Goal: Task Accomplishment & Management: Use online tool/utility

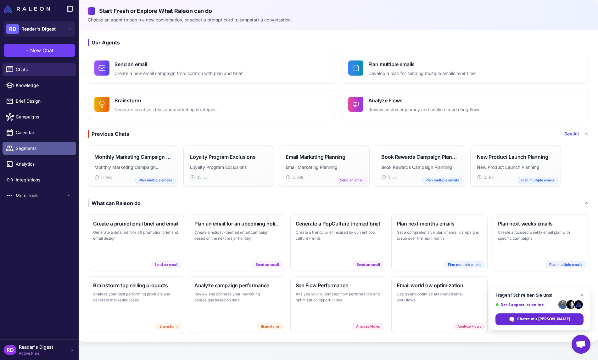
click at [26, 148] on span "Segments" at bounding box center [43, 148] width 55 height 7
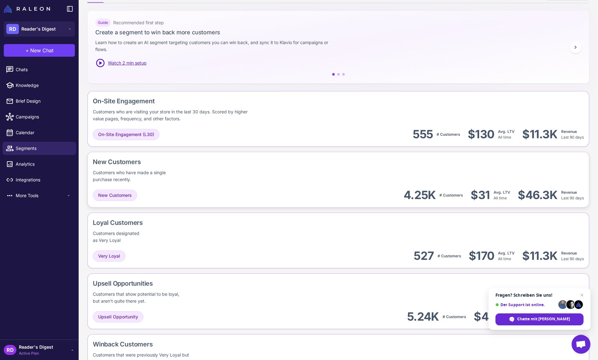
scroll to position [85, 0]
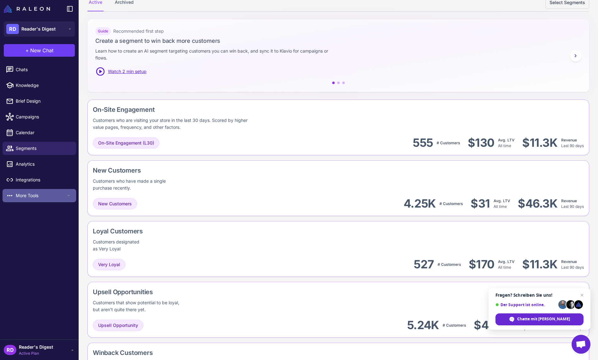
click at [21, 195] on span "More Tools" at bounding box center [41, 195] width 50 height 7
drag, startPoint x: 24, startPoint y: 211, endPoint x: 42, endPoint y: 211, distance: 18.9
click at [24, 211] on span "Loyalty" at bounding box center [41, 209] width 50 height 7
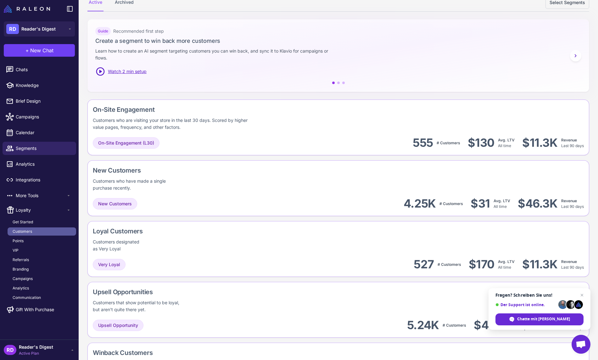
click at [30, 231] on span "Customers" at bounding box center [23, 231] width 20 height 6
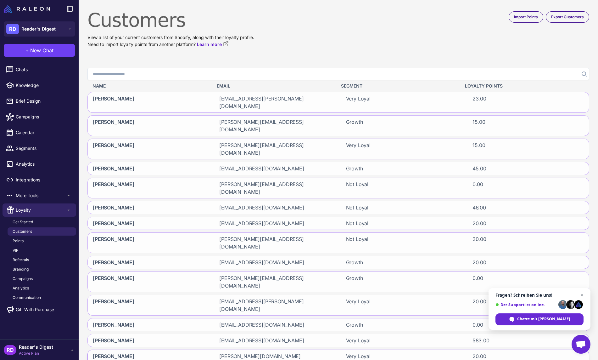
click at [124, 352] on span "Eckehart Hoffmann" at bounding box center [114, 359] width 42 height 15
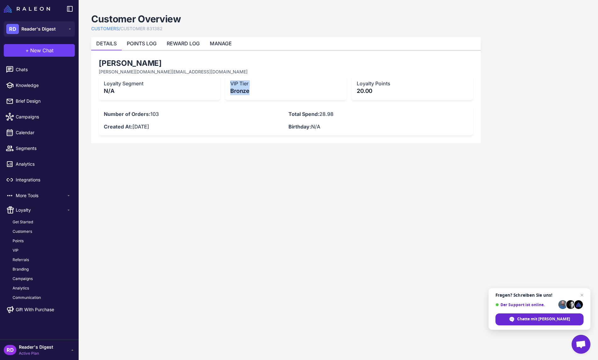
drag, startPoint x: 230, startPoint y: 83, endPoint x: 261, endPoint y: 94, distance: 32.3
click at [261, 94] on div "VIP Tier Bronze" at bounding box center [285, 87] width 121 height 25
click at [19, 248] on link "VIP" at bounding box center [42, 250] width 69 height 8
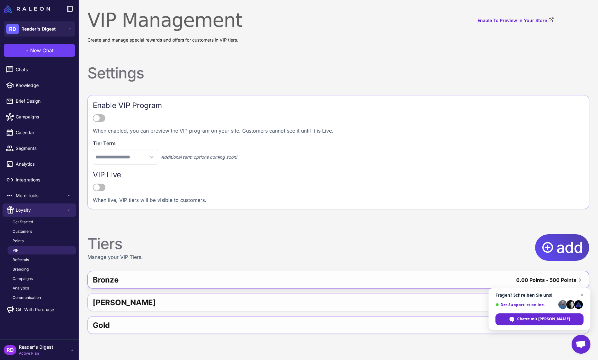
click at [154, 277] on div "Bronze" at bounding box center [205, 279] width 225 height 15
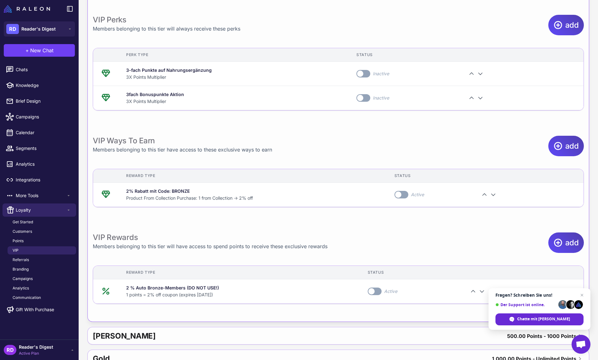
scroll to position [346, 0]
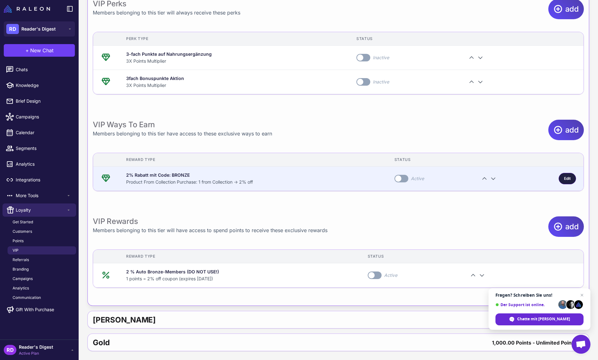
click at [566, 179] on span "Edit" at bounding box center [567, 179] width 7 height 6
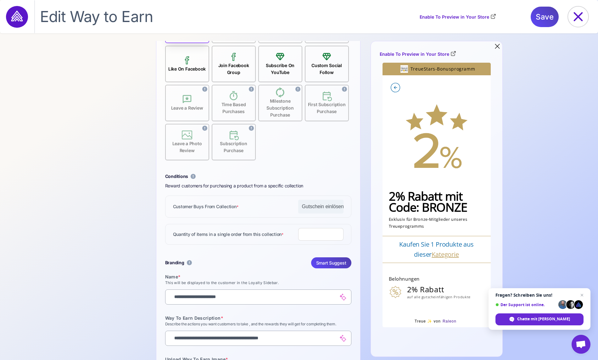
scroll to position [98, 0]
click at [580, 16] on icon at bounding box center [578, 17] width 20 height 20
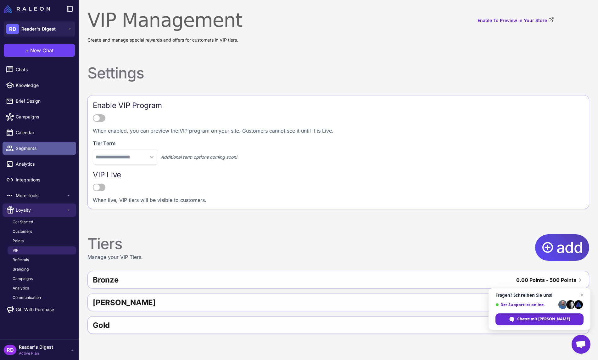
click at [24, 145] on span "Segments" at bounding box center [43, 148] width 55 height 7
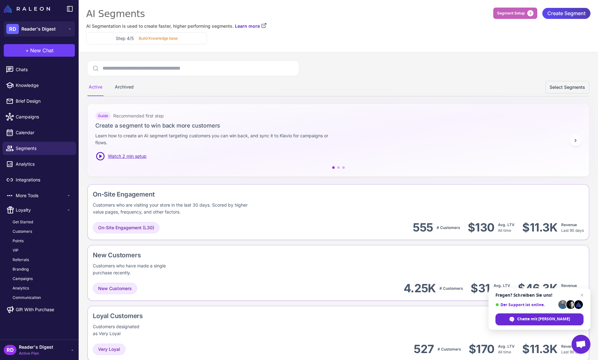
click at [507, 14] on span "Segment Setup" at bounding box center [511, 13] width 28 height 6
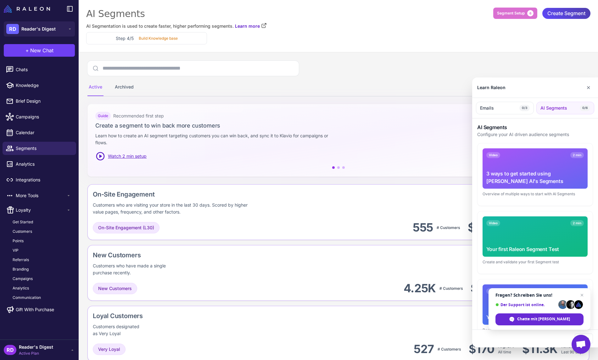
drag, startPoint x: 588, startPoint y: 87, endPoint x: 584, endPoint y: 87, distance: 3.8
click at [588, 87] on button "✕" at bounding box center [588, 87] width 9 height 13
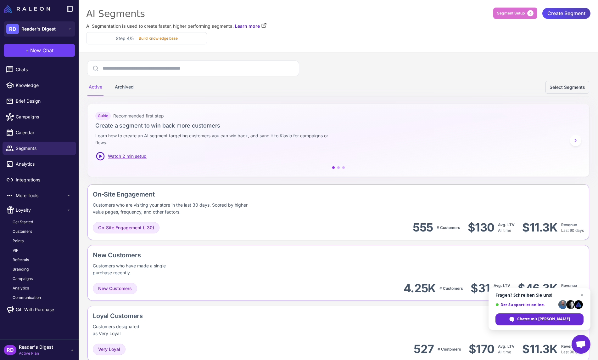
drag, startPoint x: 127, startPoint y: 90, endPoint x: 136, endPoint y: 90, distance: 8.5
click at [127, 90] on div "Archived" at bounding box center [124, 87] width 21 height 18
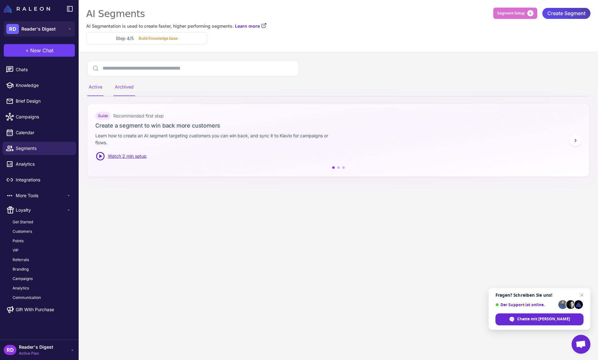
click at [93, 87] on div "Active" at bounding box center [95, 87] width 16 height 18
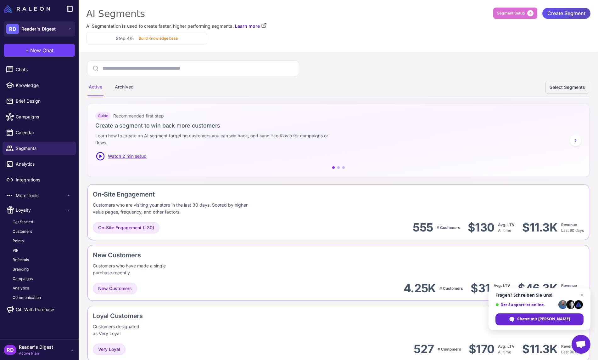
click at [571, 10] on span "Create Segment" at bounding box center [567, 13] width 38 height 11
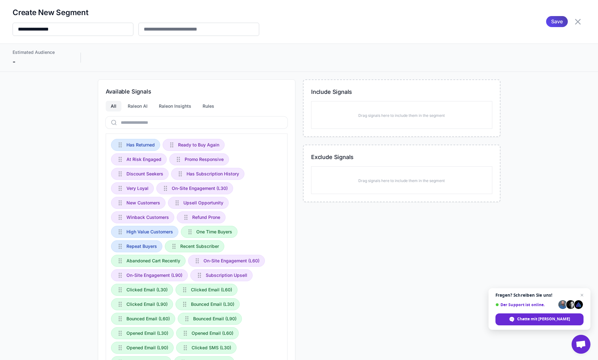
click at [578, 23] on icon at bounding box center [578, 22] width 10 height 10
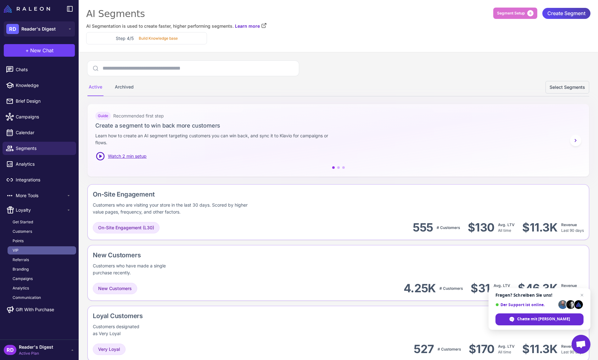
click at [13, 248] on span "VIP" at bounding box center [16, 250] width 6 height 6
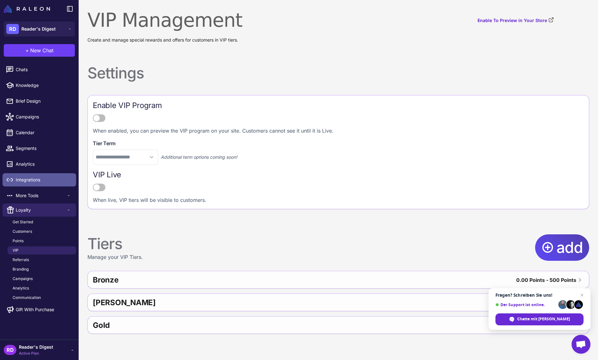
click at [38, 179] on span "Integrations" at bounding box center [43, 179] width 55 height 7
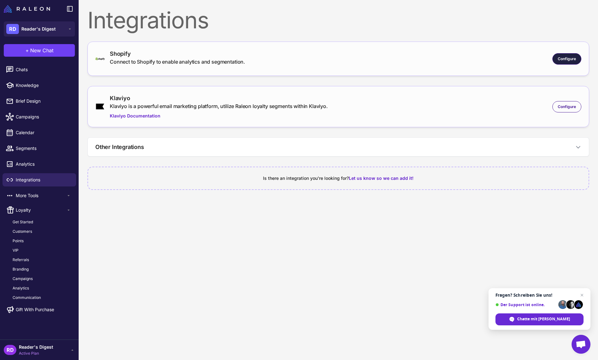
click at [564, 55] on div "Configure" at bounding box center [567, 58] width 29 height 11
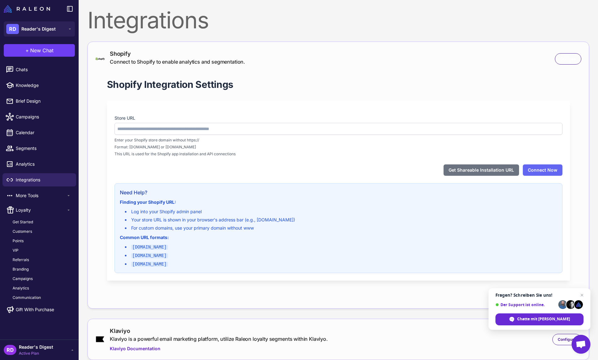
type input "**********"
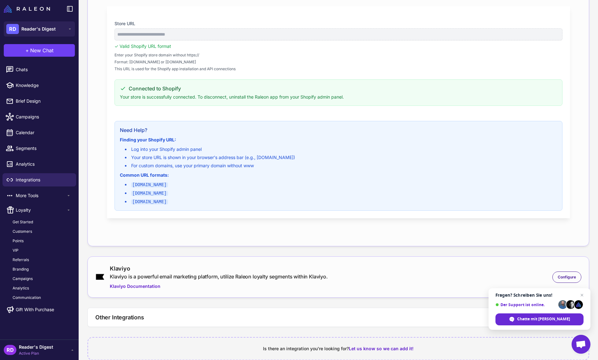
scroll to position [105, 0]
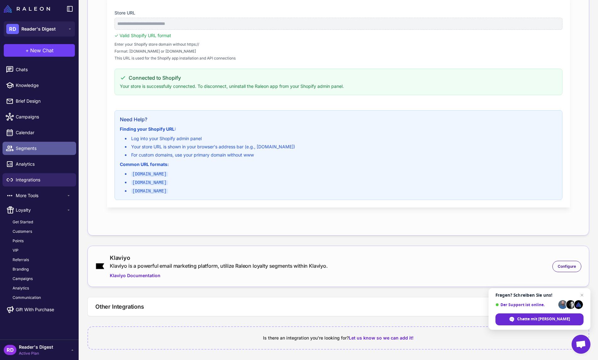
click at [20, 146] on span "Segments" at bounding box center [43, 148] width 55 height 7
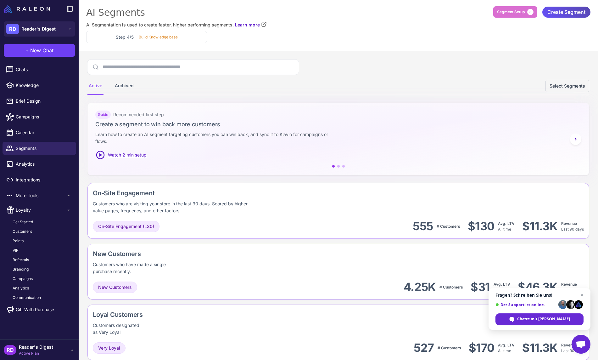
click at [564, 9] on span "Create Segment" at bounding box center [567, 12] width 38 height 11
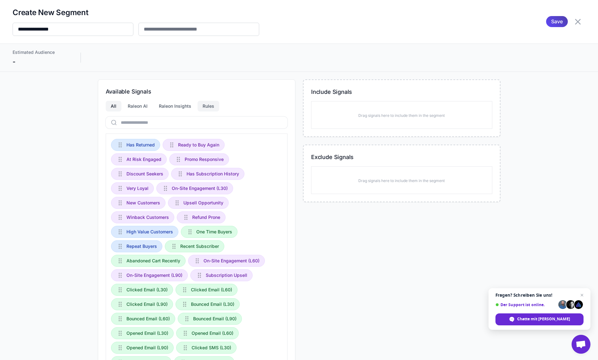
click at [212, 105] on div "Rules" at bounding box center [209, 106] width 22 height 11
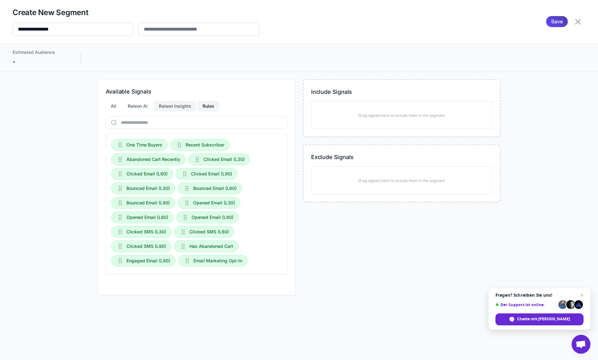
click at [172, 106] on div "Raleon Insights" at bounding box center [175, 106] width 42 height 11
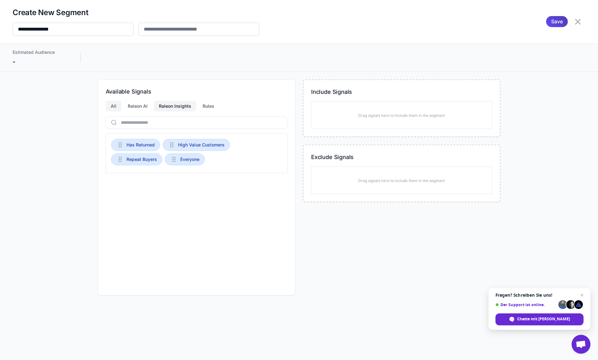
click at [114, 105] on div "All" at bounding box center [114, 106] width 16 height 11
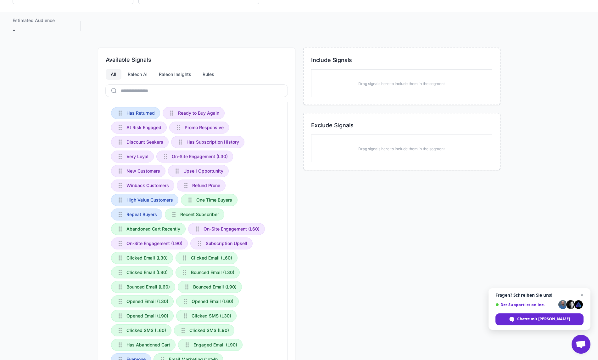
scroll to position [0, 0]
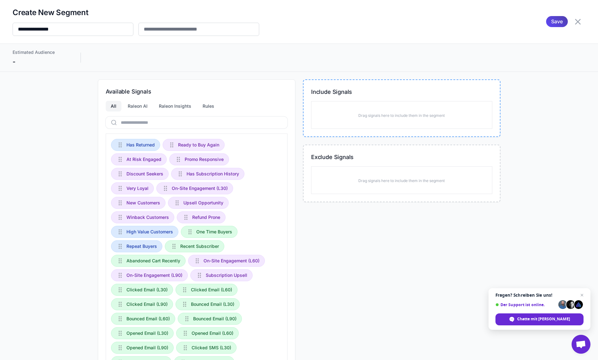
click at [371, 115] on p "Drag signals here to include them in the segment" at bounding box center [401, 116] width 87 height 6
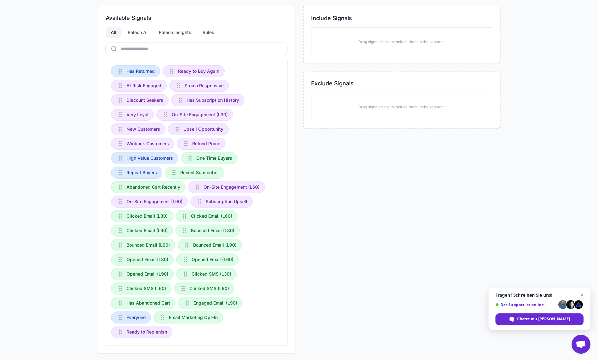
scroll to position [80, 0]
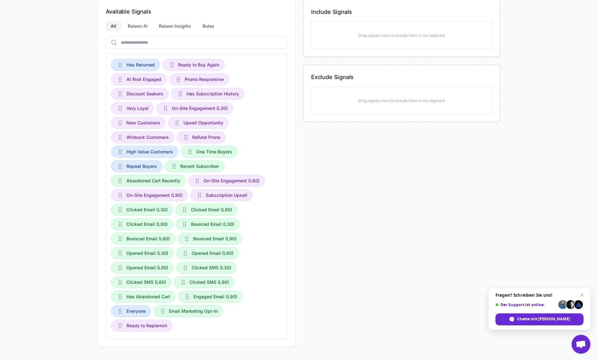
drag, startPoint x: 141, startPoint y: 24, endPoint x: 148, endPoint y: 25, distance: 6.8
click at [141, 24] on div "Raleon AI" at bounding box center [138, 26] width 30 height 11
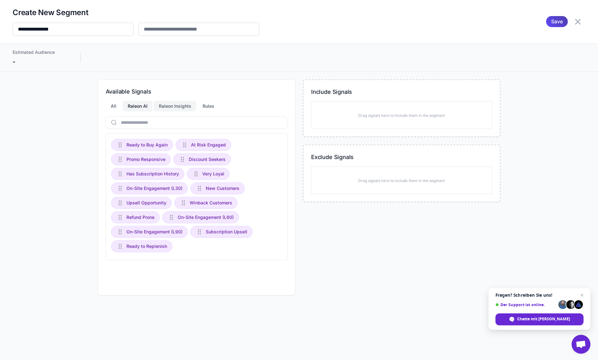
click at [179, 106] on div "Raleon Insights" at bounding box center [175, 106] width 42 height 11
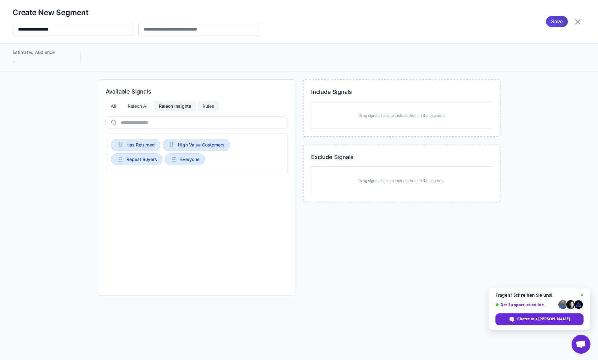
click at [200, 106] on div "Rules" at bounding box center [209, 106] width 22 height 11
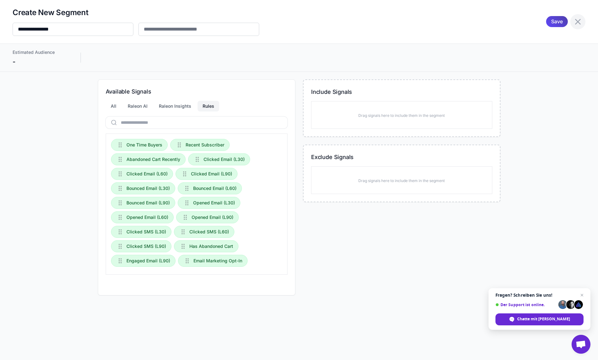
click at [579, 20] on icon at bounding box center [578, 22] width 10 height 10
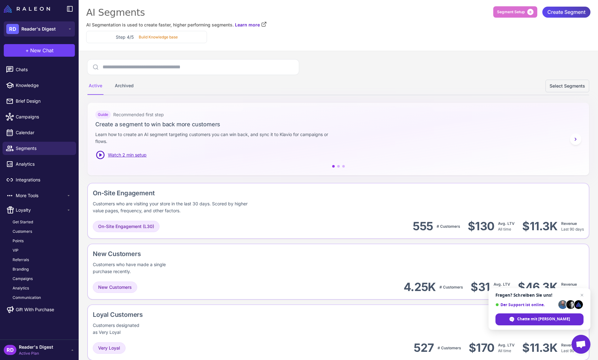
click at [31, 28] on span "Reader's Digest" at bounding box center [38, 28] width 34 height 7
click at [20, 28] on div "RD Reader's Digest" at bounding box center [30, 29] width 49 height 10
click at [411, 15] on div "AI Segments" at bounding box center [338, 12] width 505 height 13
click at [510, 12] on span "Segment Setup" at bounding box center [511, 12] width 28 height 6
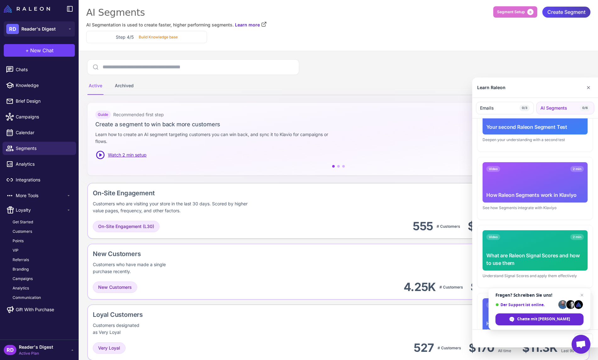
scroll to position [231, 0]
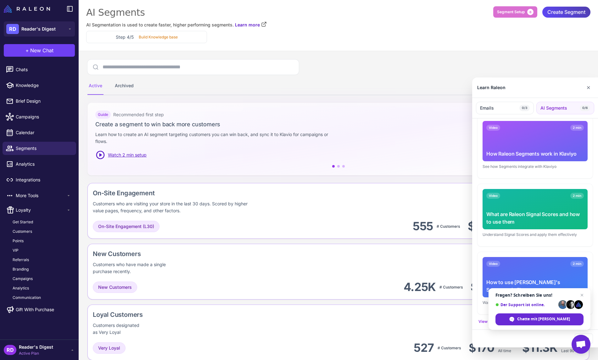
click at [581, 296] on span "Chat schließen" at bounding box center [582, 295] width 8 height 8
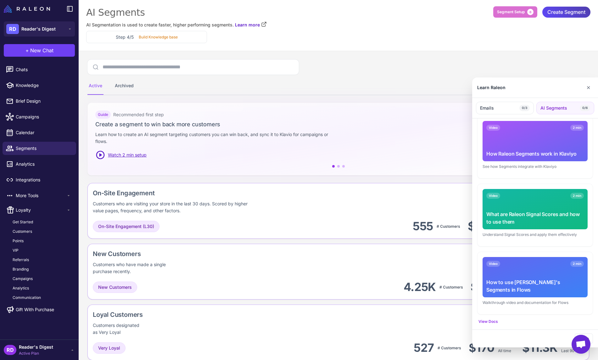
click at [525, 277] on div "Video 2 min How to use Raleon's Segments in Flows" at bounding box center [535, 277] width 105 height 40
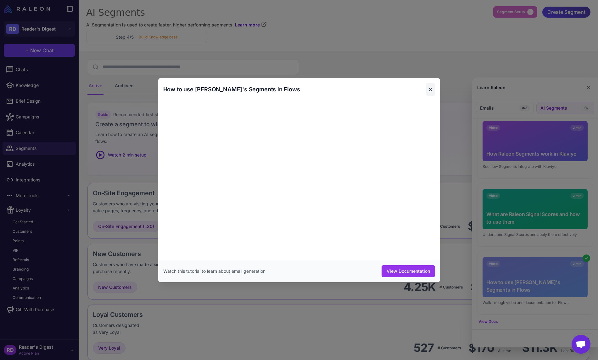
click at [429, 87] on button "✕" at bounding box center [430, 89] width 9 height 13
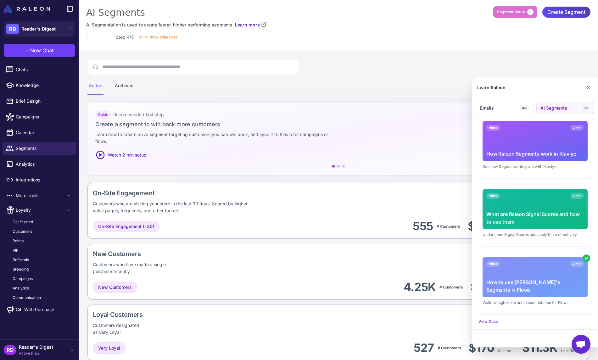
click at [20, 247] on div at bounding box center [299, 180] width 598 height 360
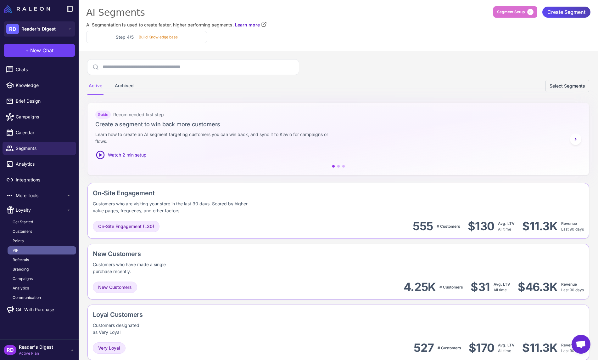
click at [19, 249] on link "VIP" at bounding box center [42, 250] width 69 height 8
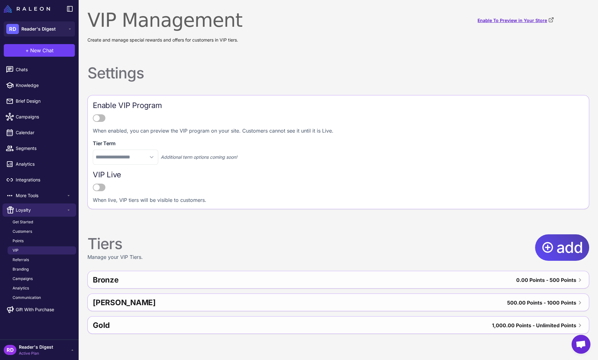
click at [519, 20] on link "Enable To Preview in Your Store" at bounding box center [516, 20] width 76 height 7
